Goal: Task Accomplishment & Management: Use online tool/utility

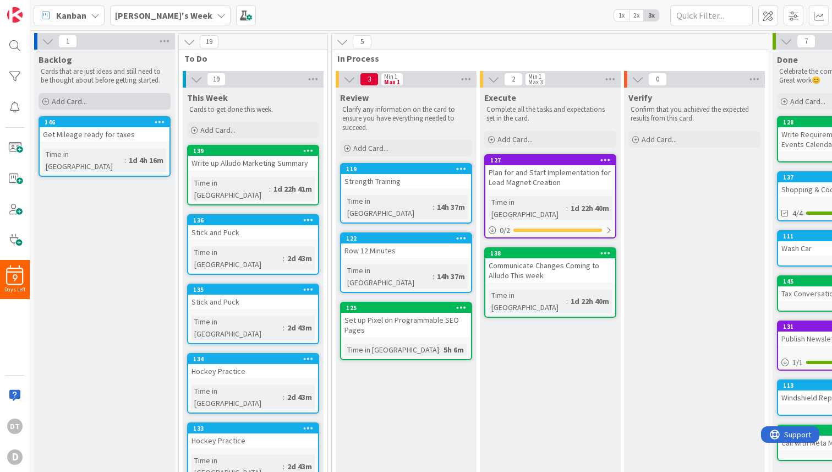
click at [83, 101] on span "Add Card..." at bounding box center [69, 101] width 35 height 10
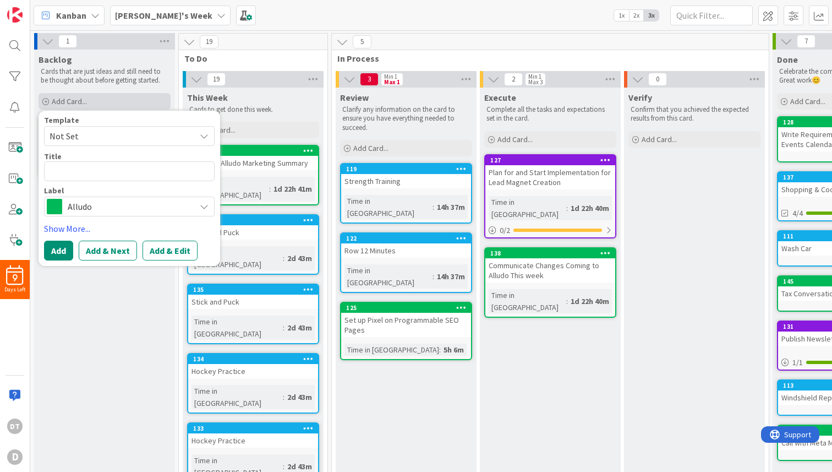
type textarea "x"
type textarea "C"
type textarea "x"
type textarea "Cl"
type textarea "x"
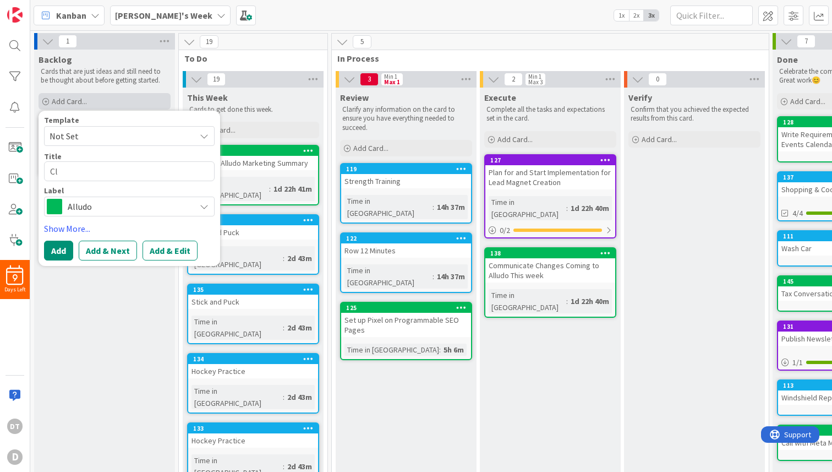
type textarea "C"
type textarea "x"
type textarea "Ca"
type textarea "x"
type textarea "Cal"
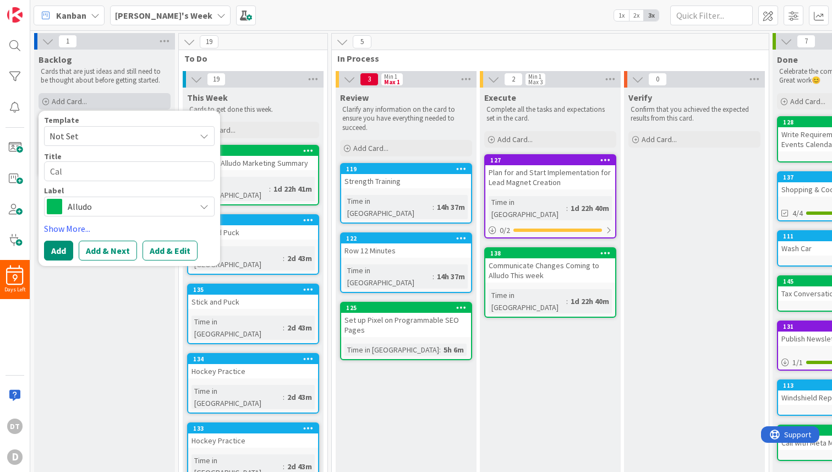
type textarea "x"
type textarea "Call"
type textarea "x"
type textarea "Call"
type textarea "x"
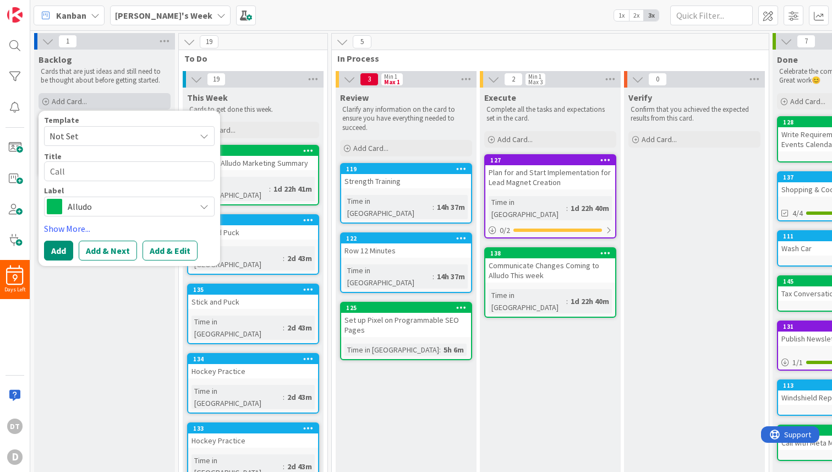
type textarea "Call N"
type textarea "x"
type textarea "Call Na"
type textarea "x"
type textarea "Call Nat"
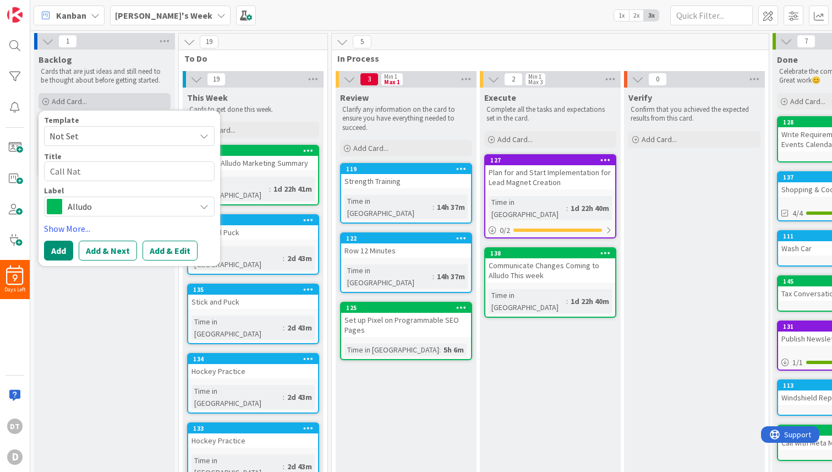
type textarea "x"
type textarea "Call Nata"
type textarea "x"
type textarea "Call [DATE]"
type textarea "x"
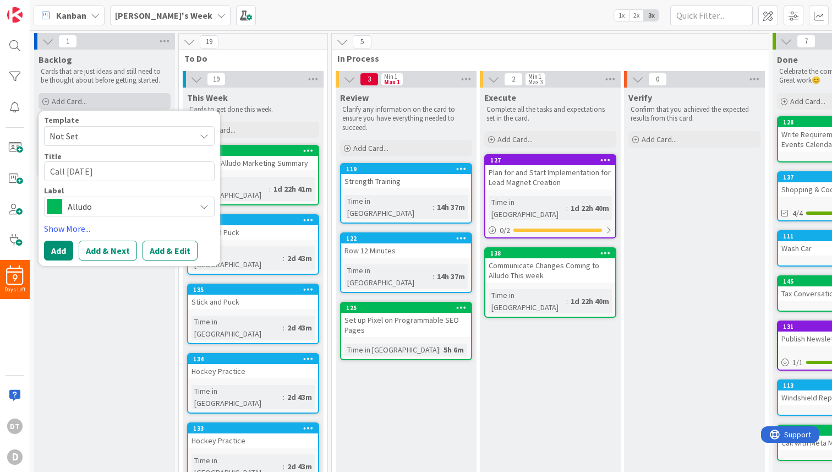
type textarea "Call [PERSON_NAME]"
type textarea "x"
type textarea "Call [PERSON_NAME]"
type textarea "x"
type textarea "Call [PERSON_NAME]"
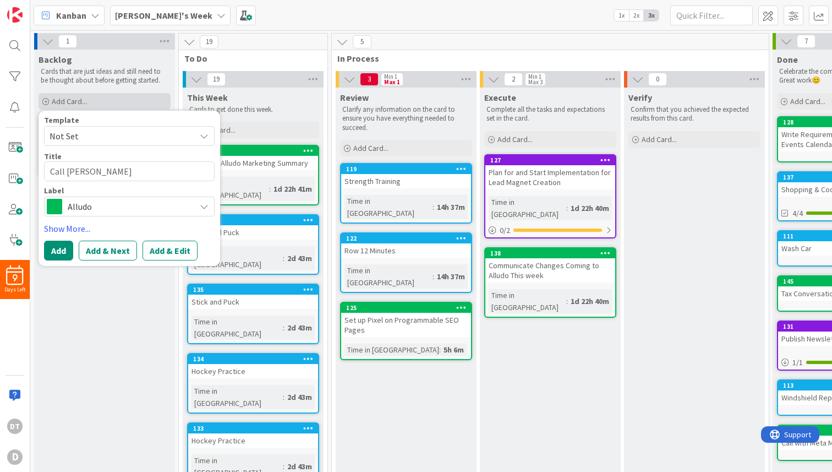
type textarea "x"
type textarea "Call [PERSON_NAME] ("
type textarea "x"
type textarea "Call [PERSON_NAME] (K"
type textarea "x"
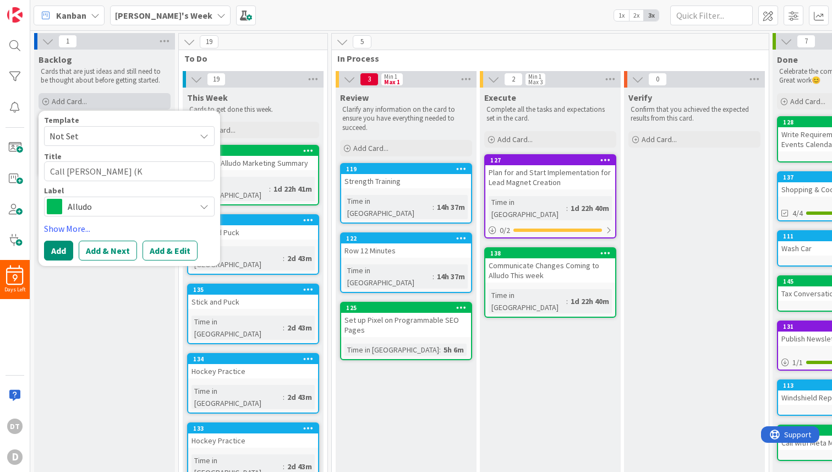
type textarea "Call [PERSON_NAME] (Kr"
type textarea "x"
type textarea "Call [PERSON_NAME] (Kra"
type textarea "x"
type textarea "Call [PERSON_NAME] (Krak"
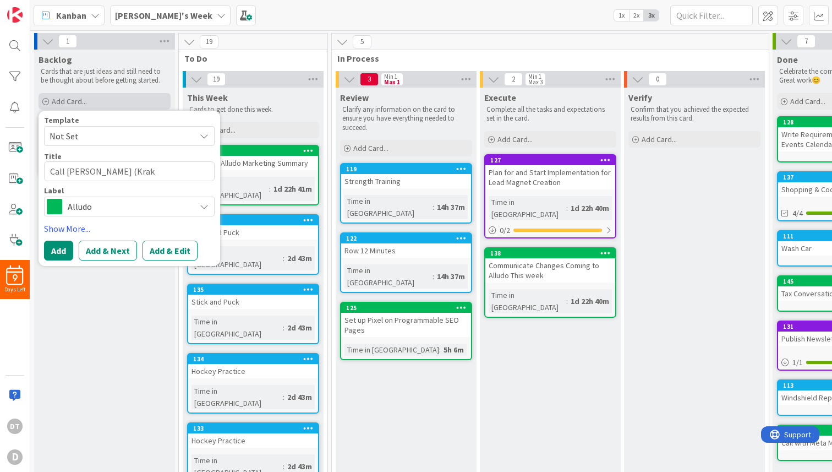
type textarea "x"
type textarea "Call [PERSON_NAME] ([PERSON_NAME]"
type textarea "x"
type textarea "Call [PERSON_NAME] (Kraken"
type textarea "x"
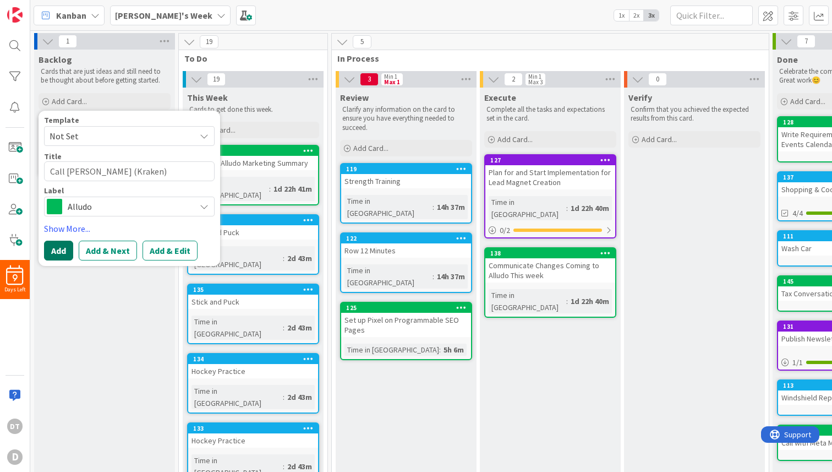
type textarea "Call [PERSON_NAME] (Kraken)"
click at [56, 243] on button "Add" at bounding box center [58, 251] width 29 height 20
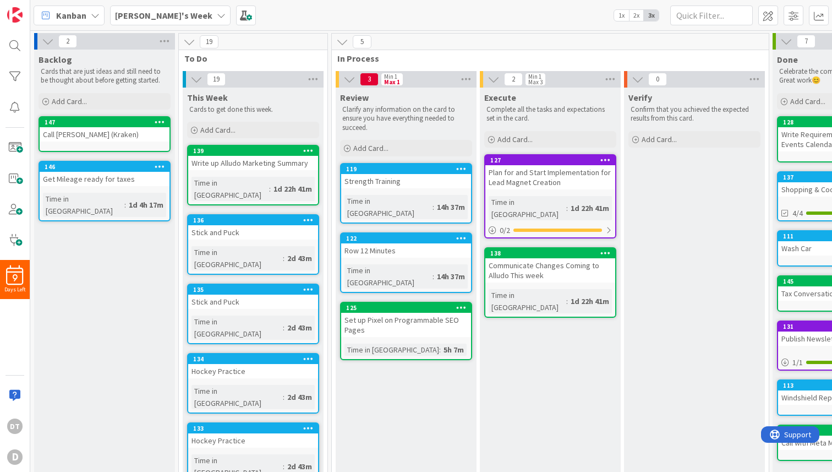
click at [163, 119] on icon at bounding box center [160, 122] width 10 height 8
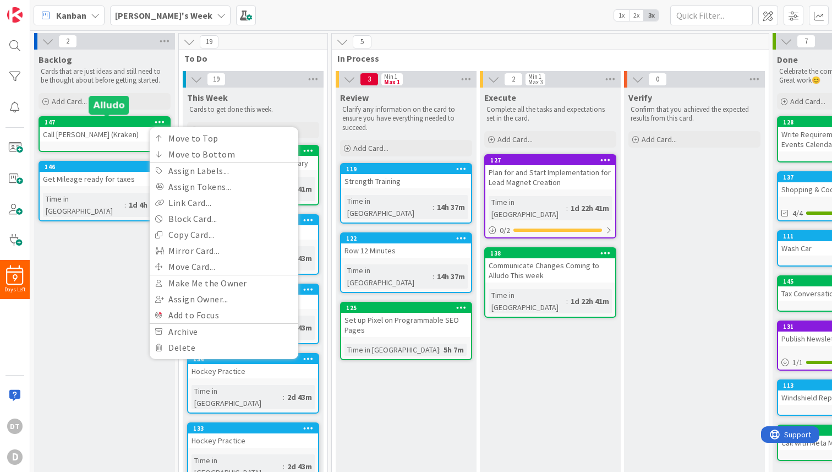
click at [132, 123] on div "147" at bounding box center [107, 122] width 125 height 8
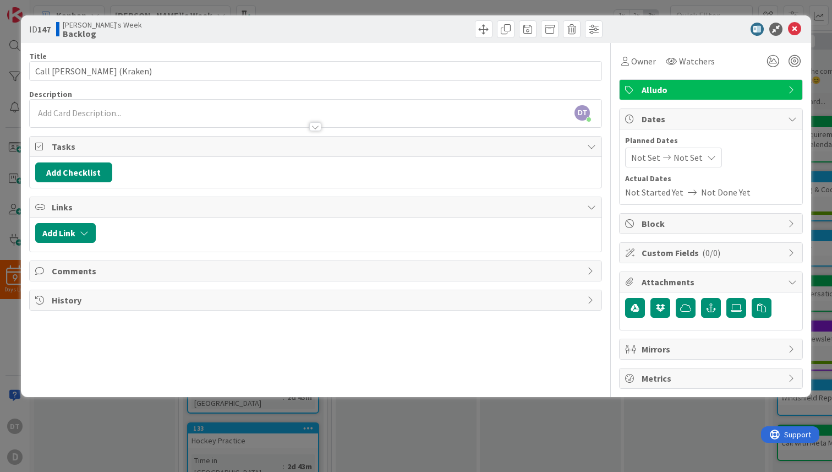
click at [759, 91] on span "Alludo" at bounding box center [712, 89] width 141 height 13
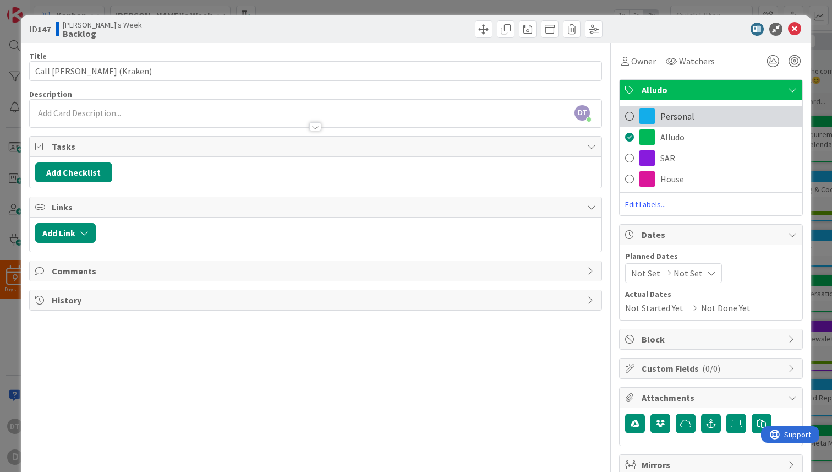
click at [686, 117] on span "Personal" at bounding box center [677, 116] width 34 height 13
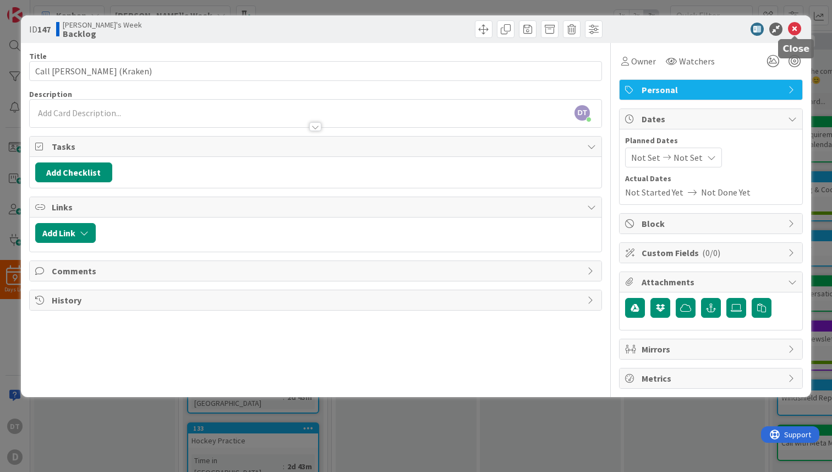
click at [793, 29] on icon at bounding box center [794, 29] width 13 height 13
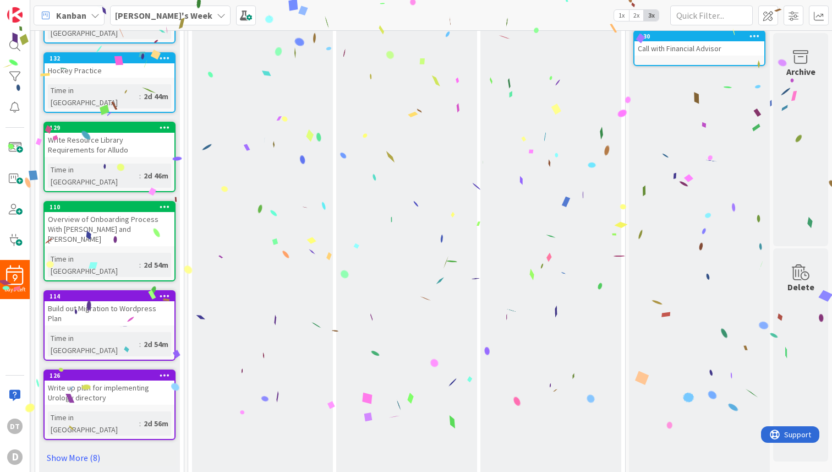
scroll to position [441, 144]
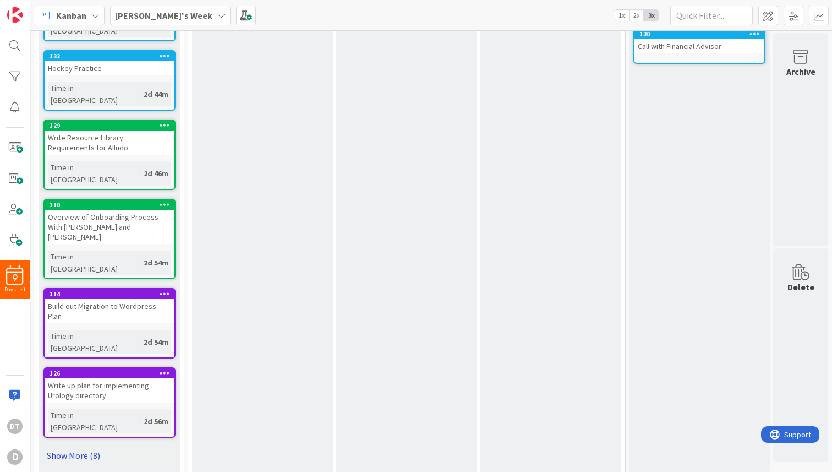
click at [80, 446] on link "Show More (8)" at bounding box center [109, 455] width 132 height 18
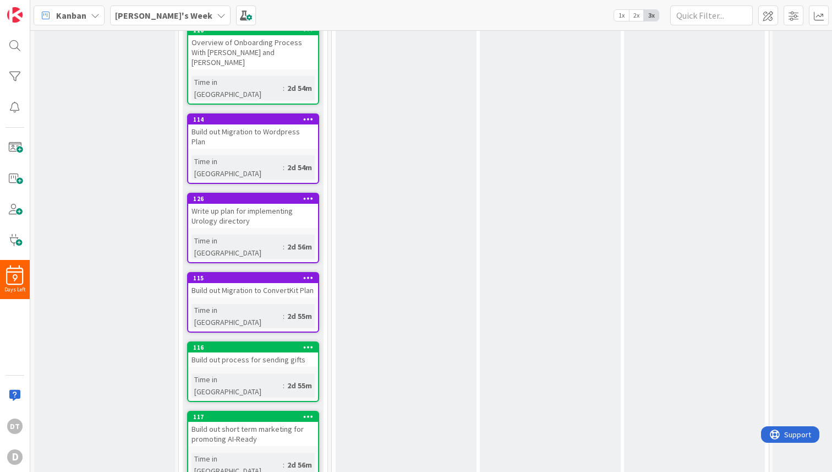
scroll to position [618, 0]
